Goal: Entertainment & Leisure: Consume media (video, audio)

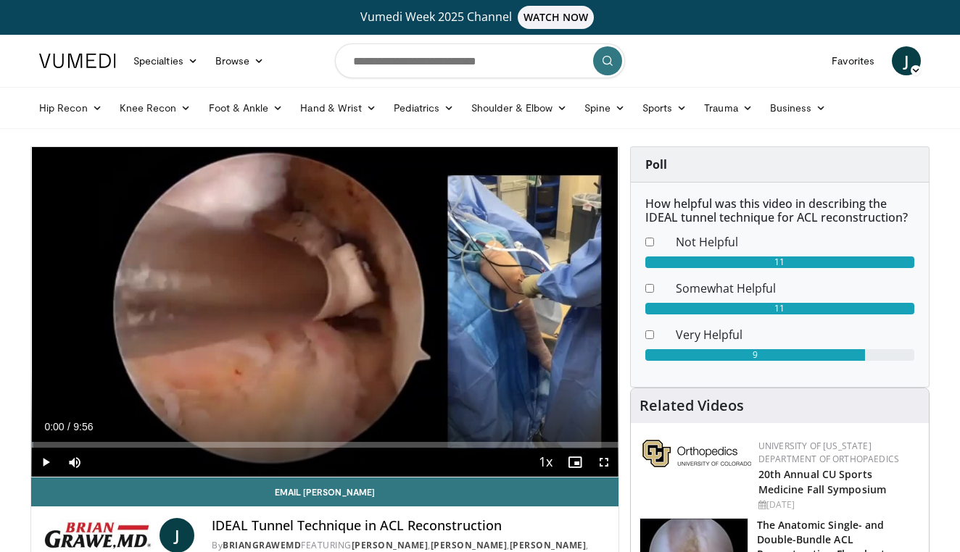
click at [44, 462] on span "Video Player" at bounding box center [45, 462] width 29 height 29
click at [101, 446] on div "Progress Bar" at bounding box center [101, 445] width 1 height 6
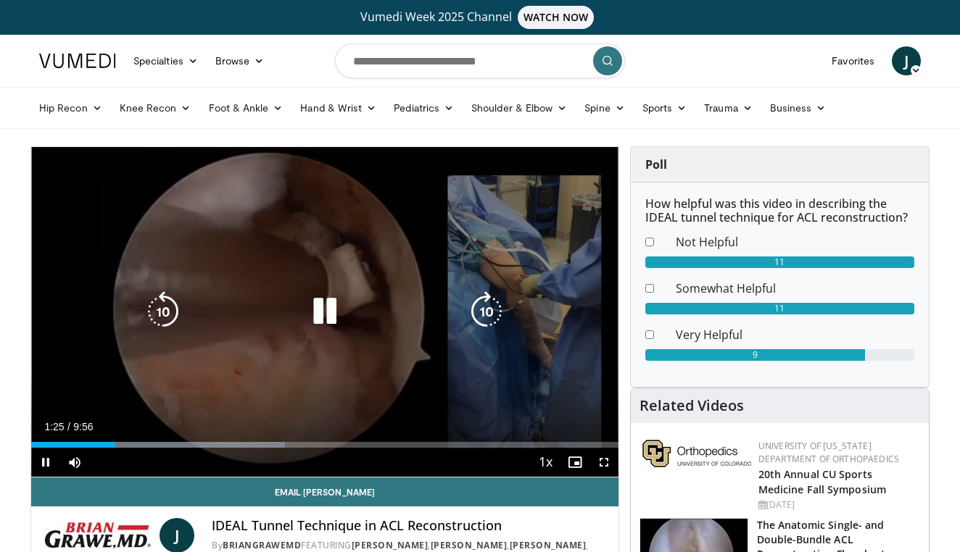
click at [516, 210] on div "10 seconds Tap to unmute" at bounding box center [324, 312] width 587 height 330
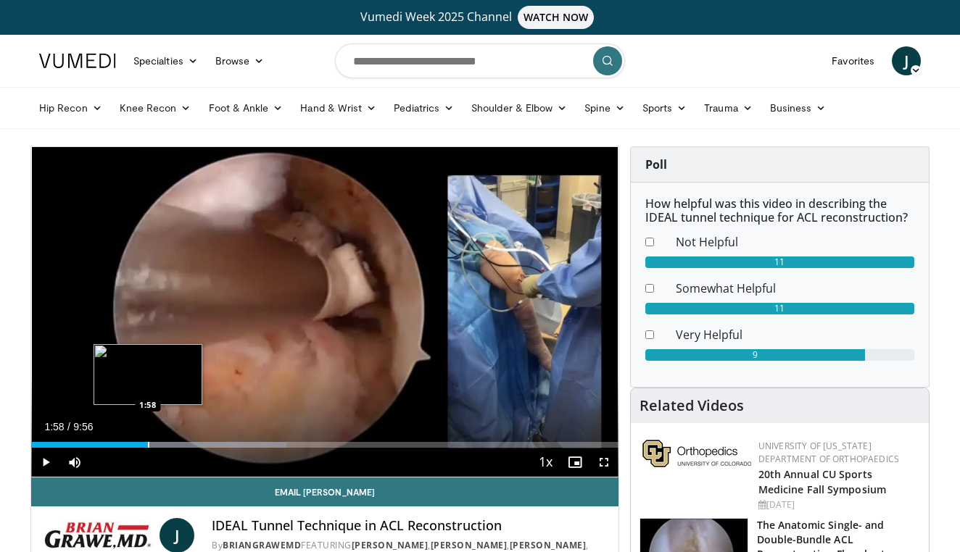
click at [148, 445] on div "Progress Bar" at bounding box center [148, 445] width 1 height 6
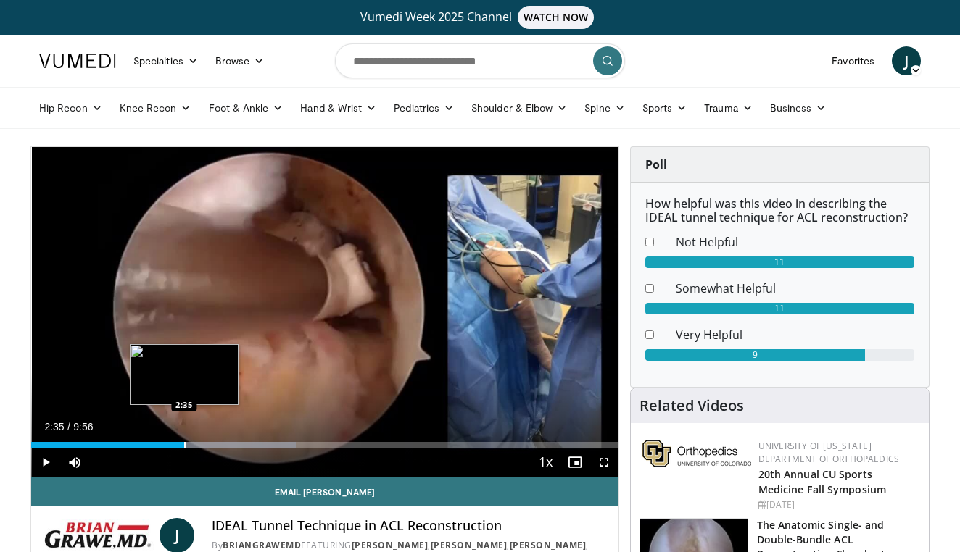
click at [184, 446] on div "Progress Bar" at bounding box center [184, 445] width 1 height 6
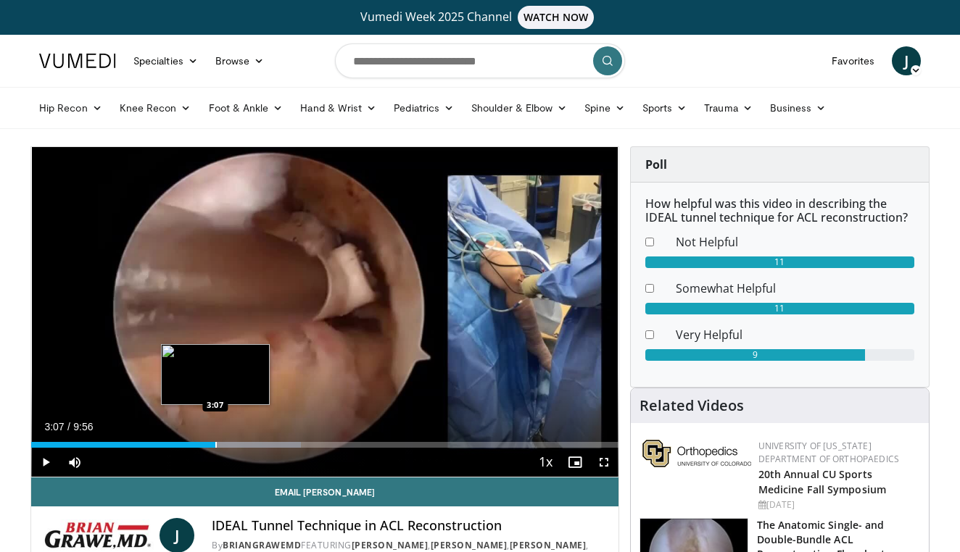
click at [215, 446] on div "Progress Bar" at bounding box center [215, 445] width 1 height 6
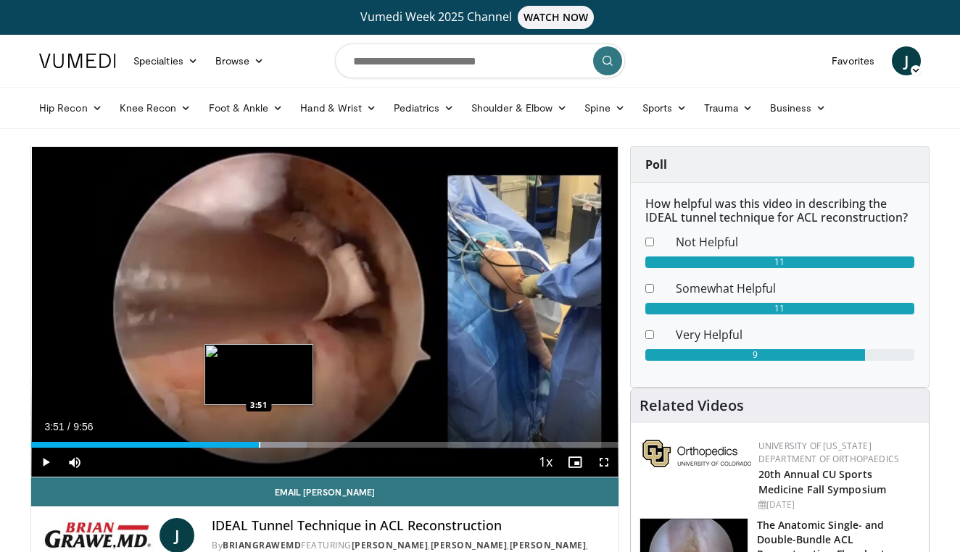
click at [259, 446] on div "Progress Bar" at bounding box center [259, 445] width 1 height 6
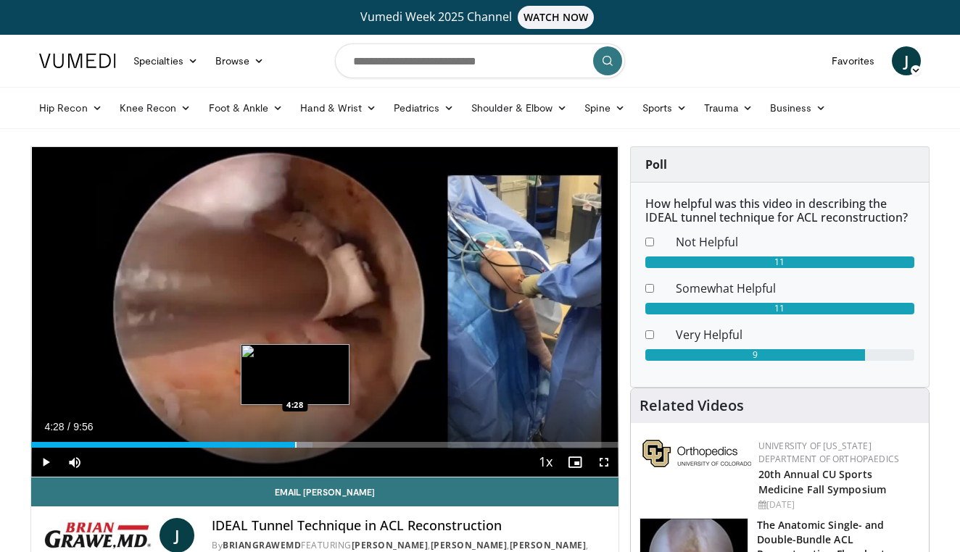
click at [295, 446] on div "Progress Bar" at bounding box center [295, 445] width 1 height 6
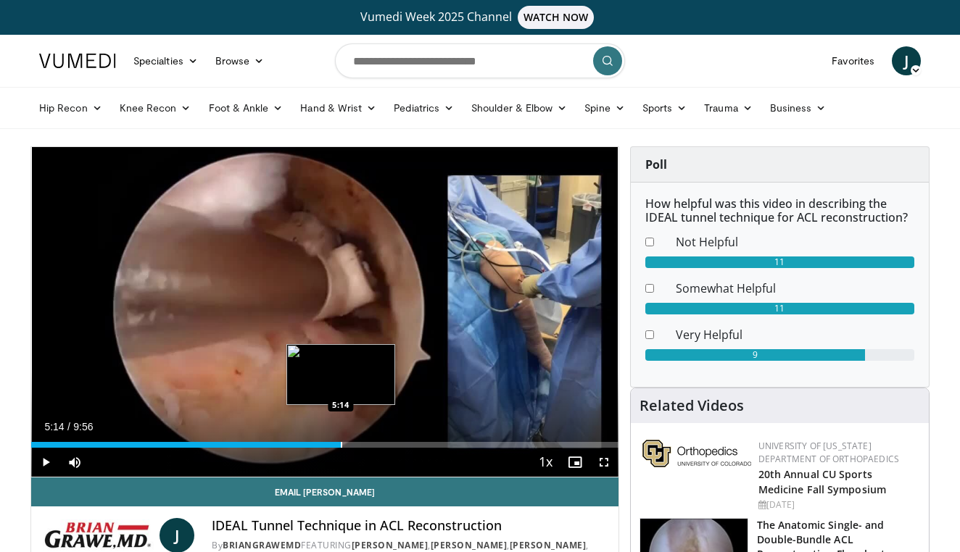
click at [341, 442] on div "Progress Bar" at bounding box center [341, 445] width 1 height 6
click at [365, 443] on div "Progress Bar" at bounding box center [365, 445] width 1 height 6
